Goal: Task Accomplishment & Management: Manage account settings

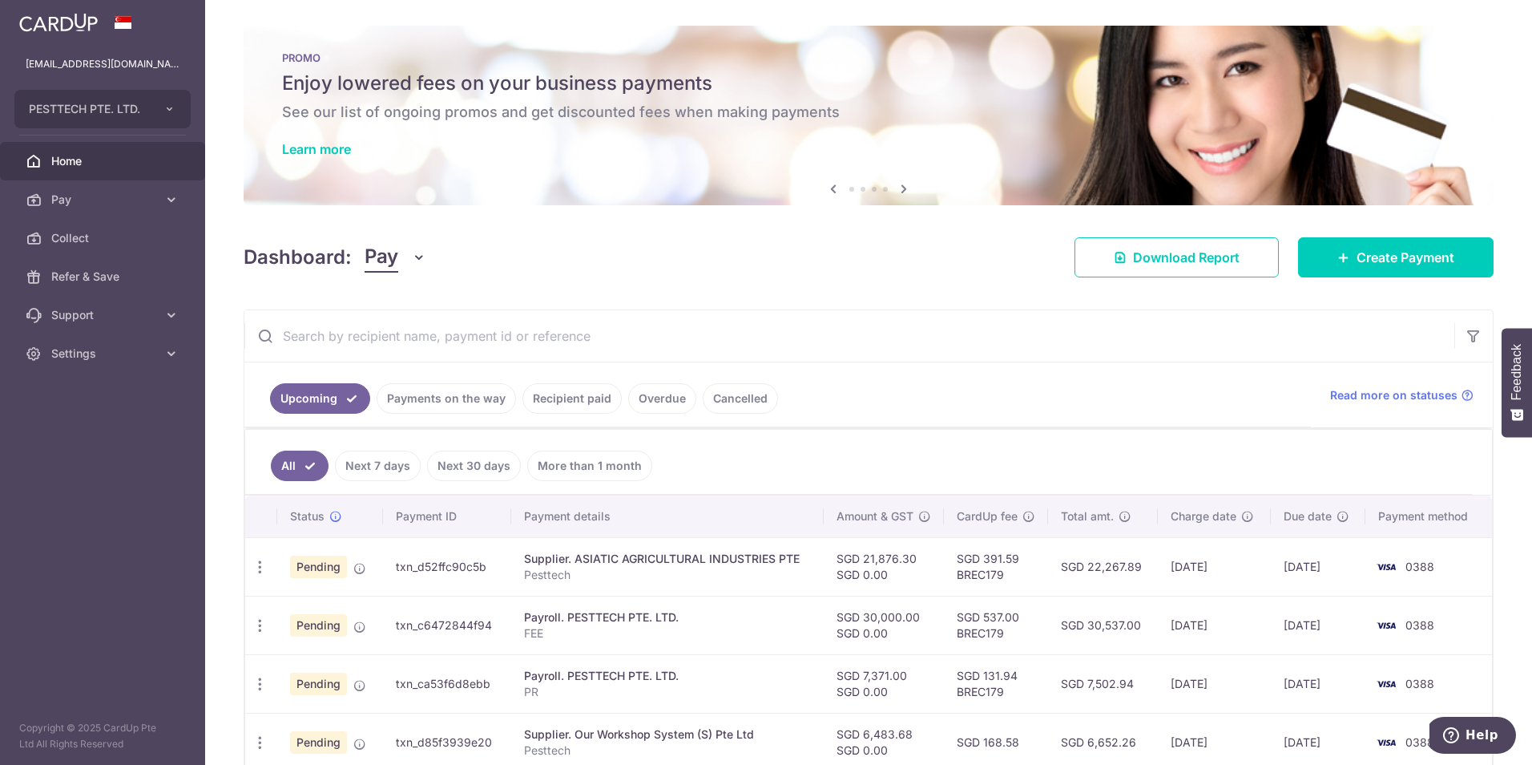
scroll to position [80, 0]
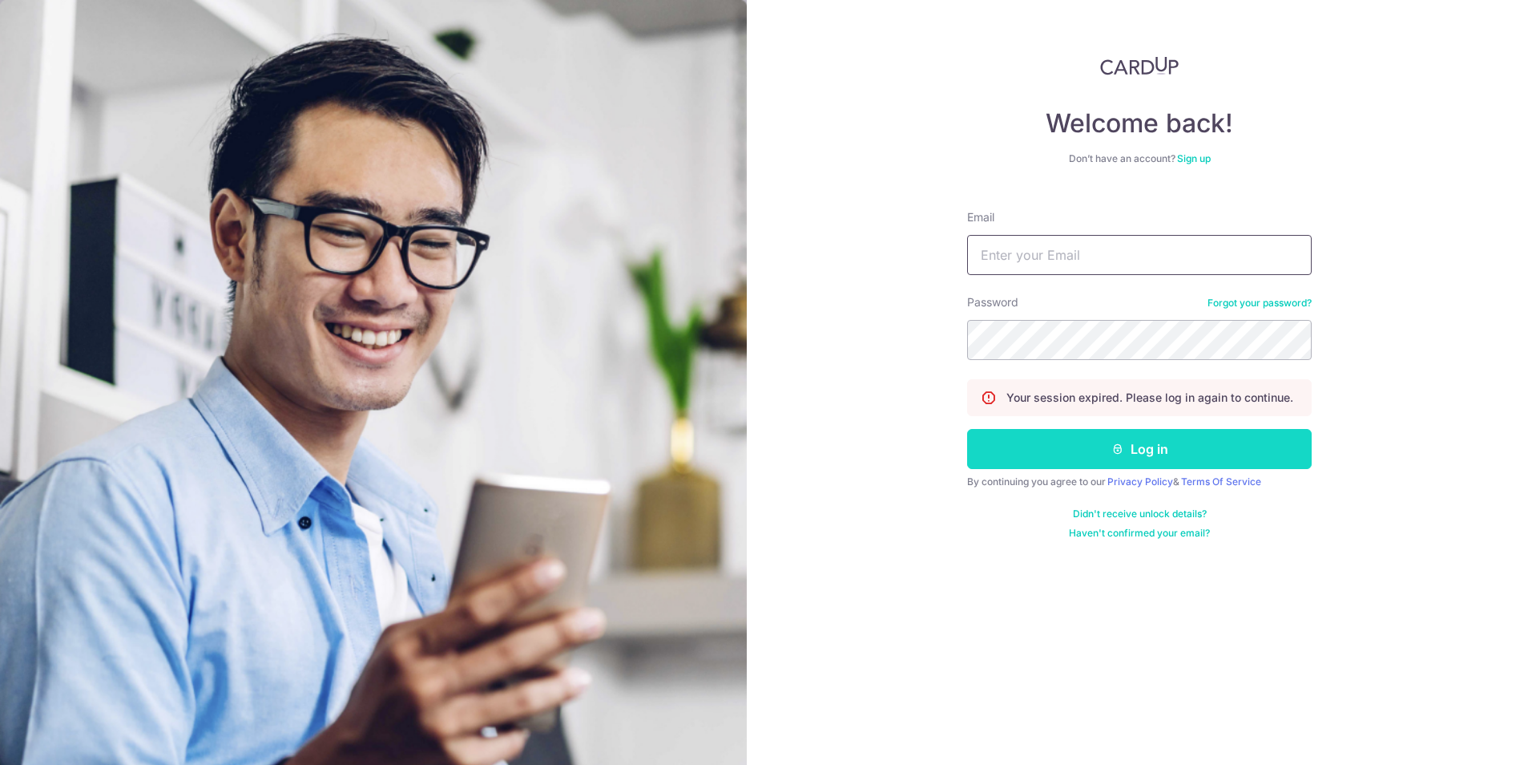
type input "[EMAIL_ADDRESS][DOMAIN_NAME]"
click at [995, 447] on button "Log in" at bounding box center [1139, 449] width 345 height 40
